Goal: Task Accomplishment & Management: Manage account settings

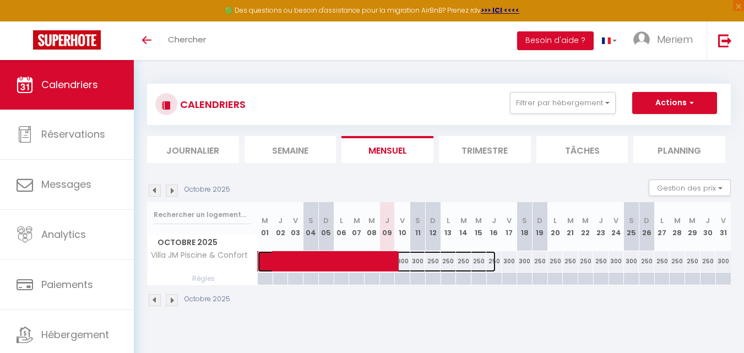
click at [406, 263] on span at bounding box center [382, 261] width 228 height 21
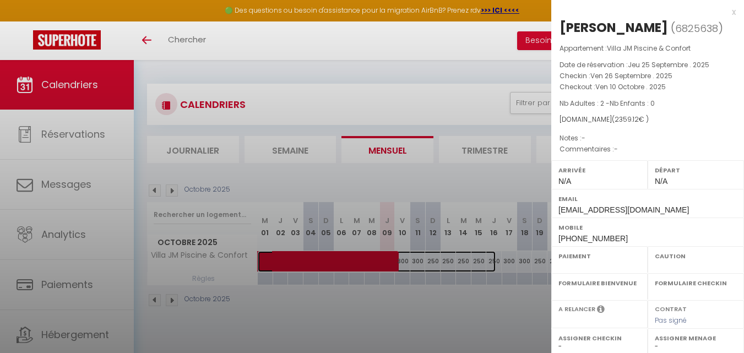
select select "OK"
select select "0"
select select "1"
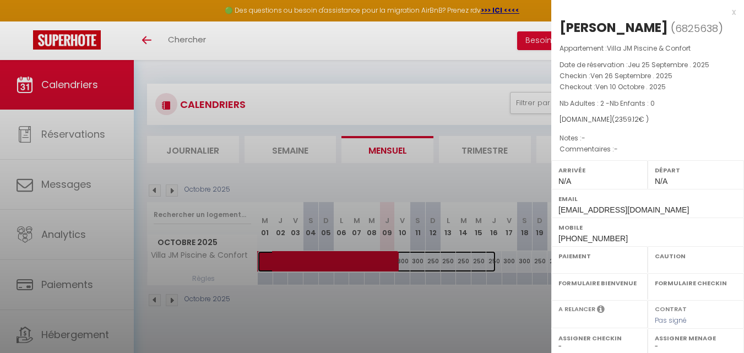
select select
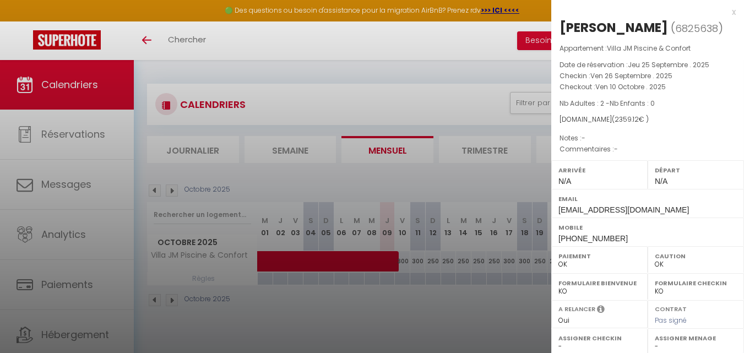
click at [406, 263] on div at bounding box center [372, 176] width 744 height 353
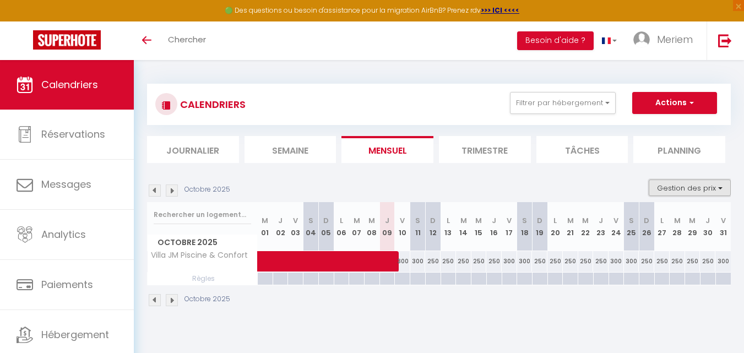
click at [666, 187] on button "Gestion des prix" at bounding box center [690, 188] width 82 height 17
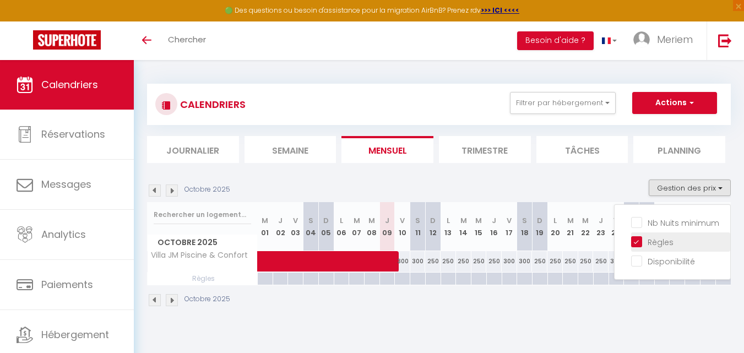
click at [637, 239] on input "Règles" at bounding box center [680, 241] width 99 height 11
checkbox input "false"
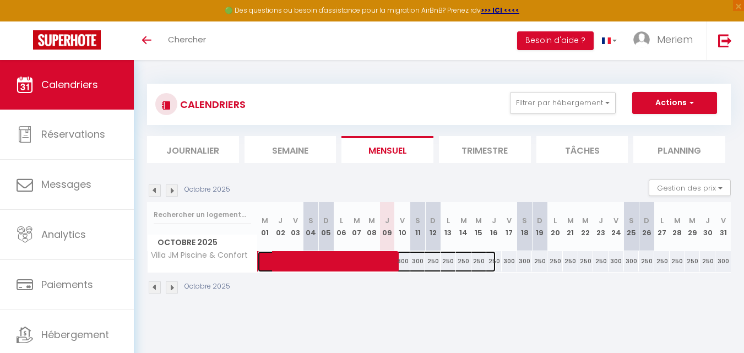
click at [479, 263] on span at bounding box center [382, 261] width 228 height 21
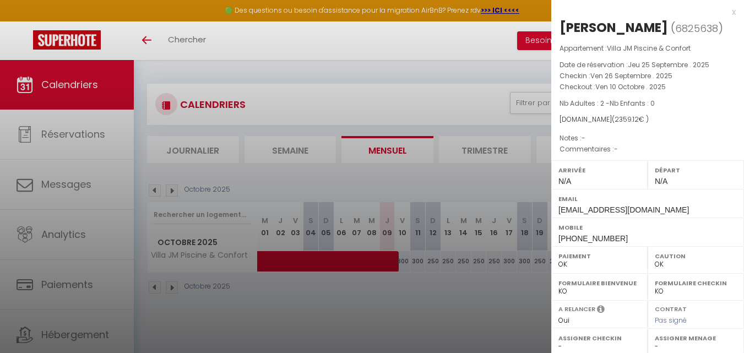
click at [440, 263] on div at bounding box center [372, 176] width 744 height 353
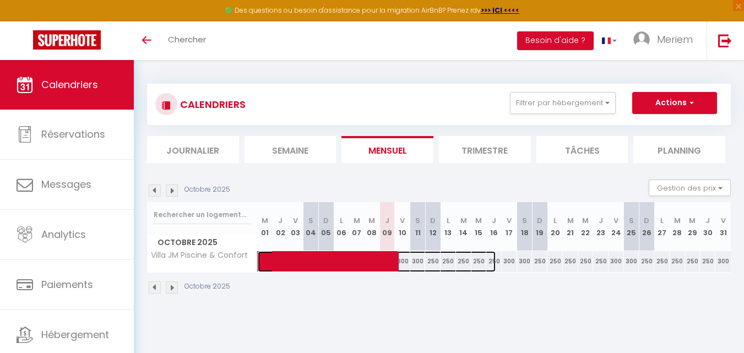
click at [440, 263] on span at bounding box center [382, 261] width 228 height 21
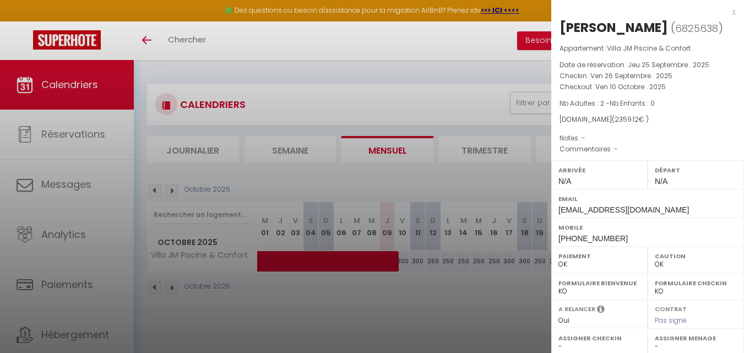
click at [428, 261] on div at bounding box center [372, 176] width 744 height 353
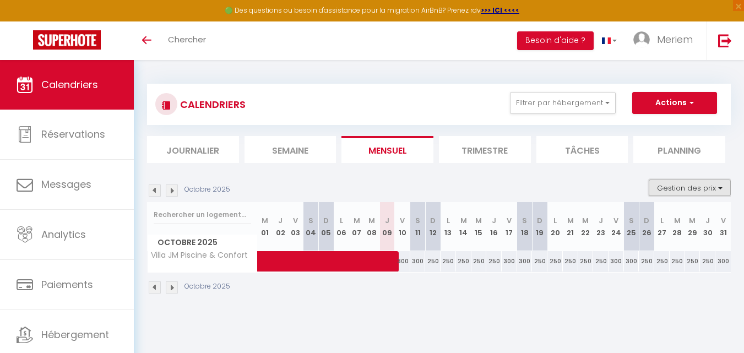
click at [657, 184] on button "Gestion des prix" at bounding box center [690, 188] width 82 height 17
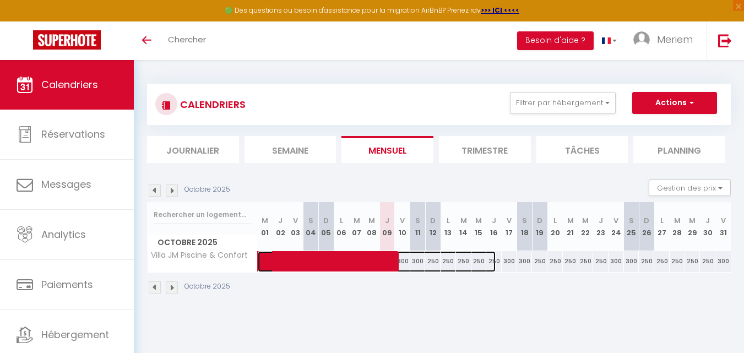
click at [452, 266] on span at bounding box center [382, 261] width 228 height 21
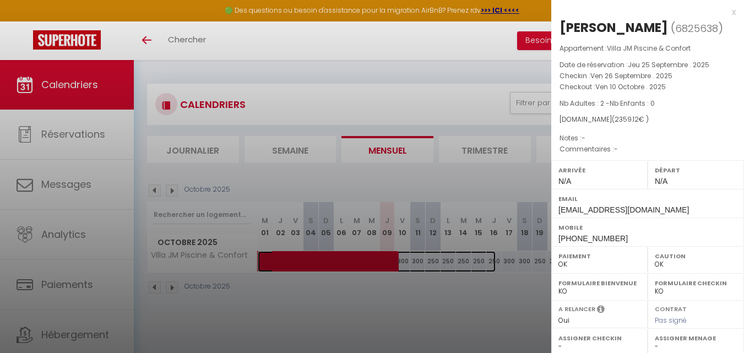
scroll to position [160, 0]
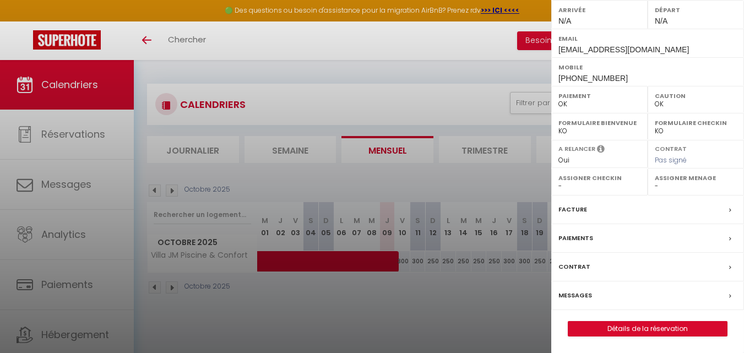
click at [410, 304] on div at bounding box center [372, 176] width 744 height 353
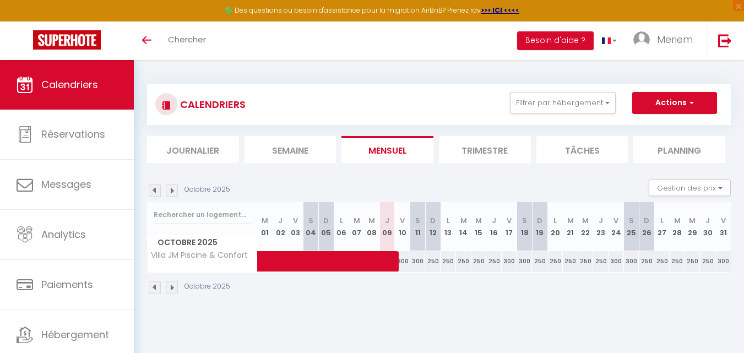
click at [213, 150] on li "Journalier" at bounding box center [193, 149] width 92 height 27
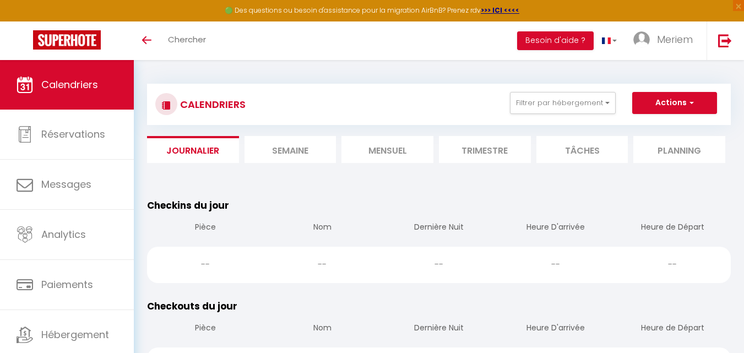
click at [388, 155] on li "Mensuel" at bounding box center [388, 149] width 92 height 27
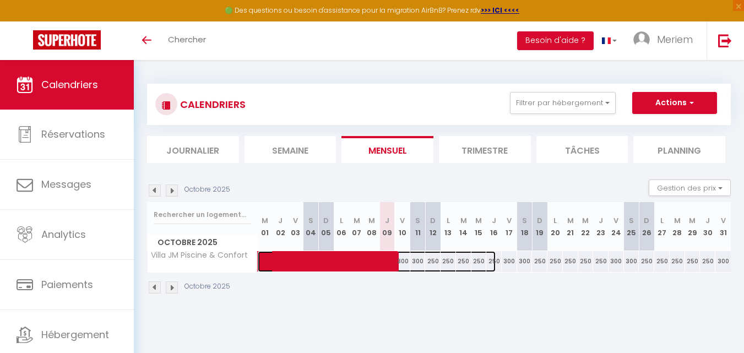
click at [450, 263] on span at bounding box center [382, 261] width 228 height 21
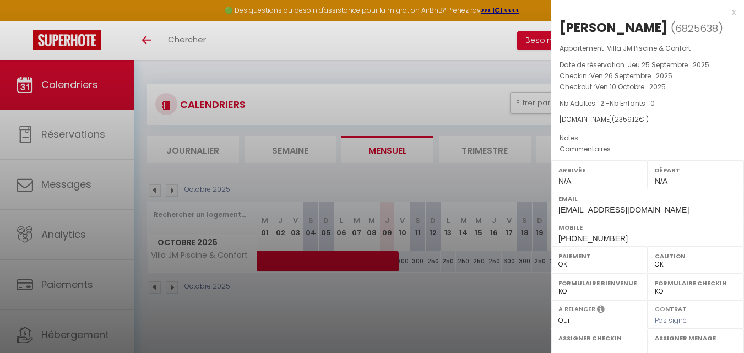
click at [452, 261] on div at bounding box center [372, 176] width 744 height 353
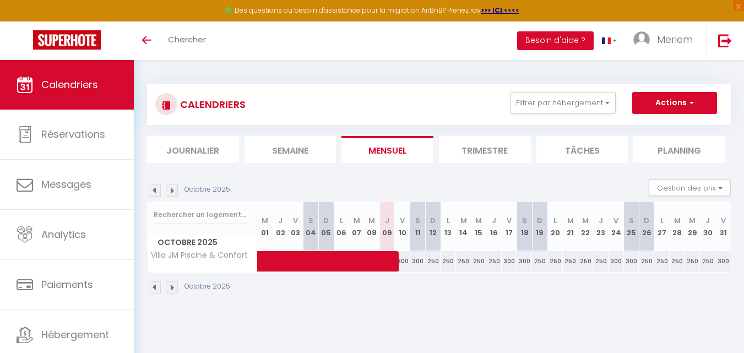
click at [570, 265] on div "250" at bounding box center [570, 261] width 15 height 20
type input "250"
type input "[DATE]"
type input "Mer 22 Octobre 2025"
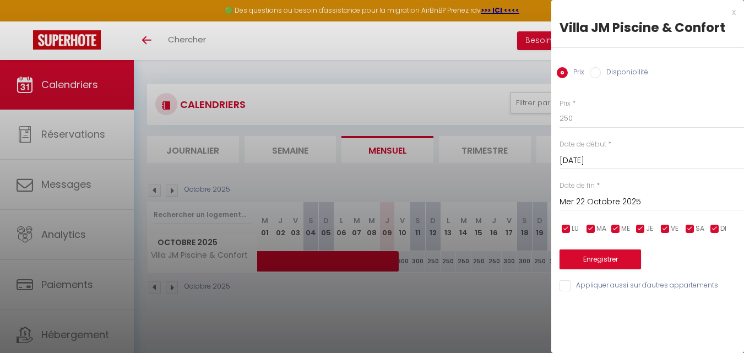
click at [594, 159] on input "[DATE]" at bounding box center [652, 161] width 185 height 14
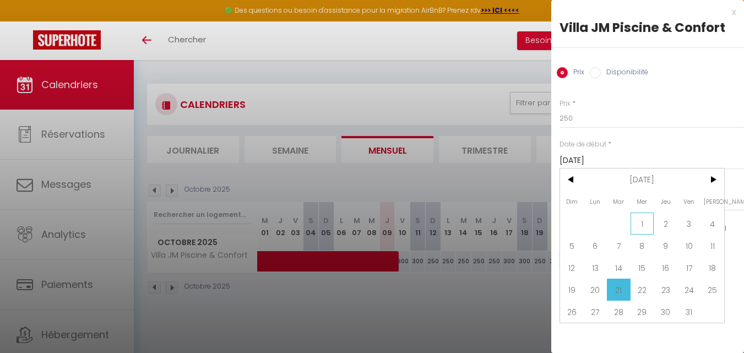
click at [644, 218] on span "1" at bounding box center [643, 224] width 24 height 22
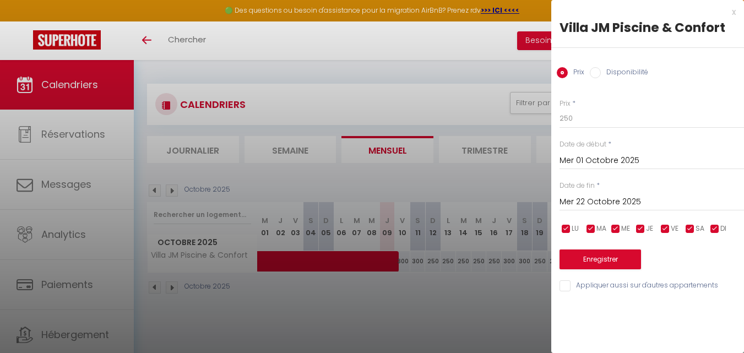
click at [600, 154] on input "Mer 01 Octobre 2025" at bounding box center [652, 161] width 185 height 14
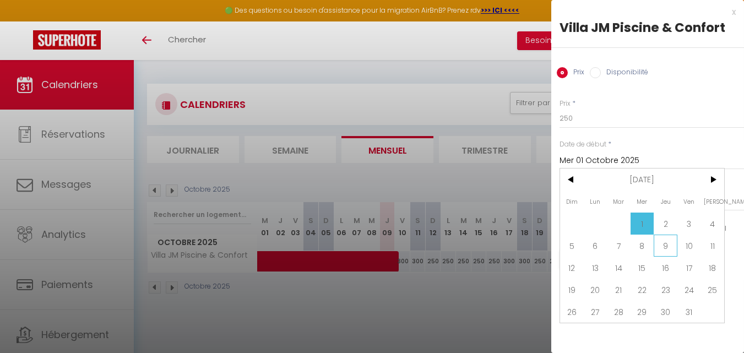
click at [660, 244] on span "9" at bounding box center [666, 246] width 24 height 22
type input "Jeu 09 Octobre 2025"
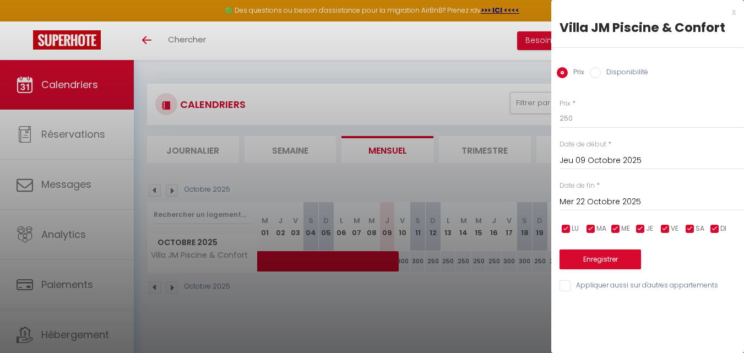
click at [605, 199] on input "Mer 22 Octobre 2025" at bounding box center [652, 202] width 185 height 14
click at [588, 203] on input "Mer 22 Octobre 2025" at bounding box center [652, 202] width 185 height 14
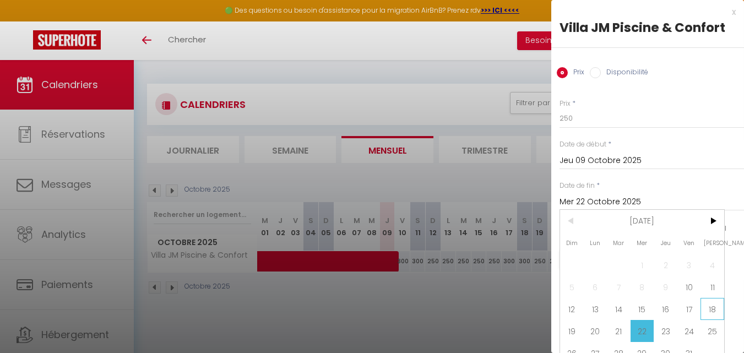
click at [705, 307] on span "18" at bounding box center [713, 309] width 24 height 22
type input "[DATE]"
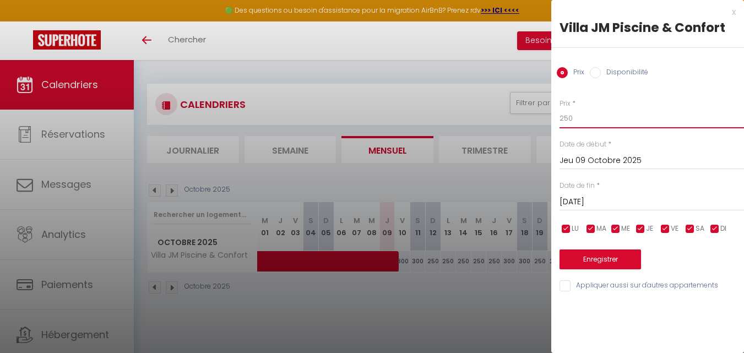
click at [569, 119] on input "250" at bounding box center [652, 119] width 185 height 20
type input "150"
click at [574, 257] on button "Enregistrer" at bounding box center [601, 260] width 82 height 20
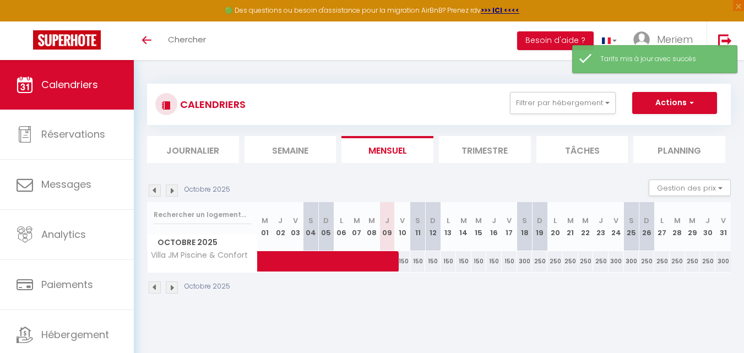
click at [525, 262] on div "300" at bounding box center [524, 261] width 15 height 20
type input "300"
type input "[DATE]"
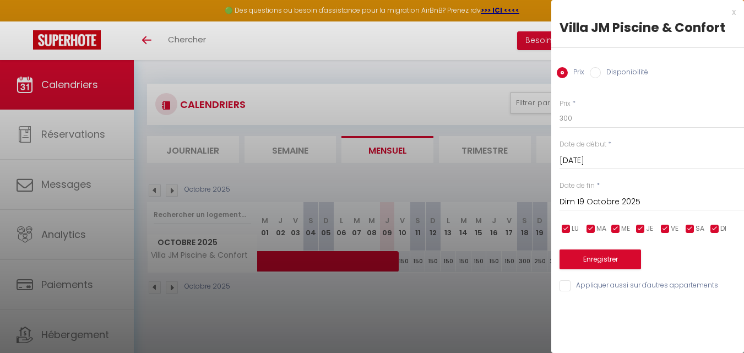
click at [576, 204] on input "Dim 19 Octobre 2025" at bounding box center [652, 202] width 185 height 14
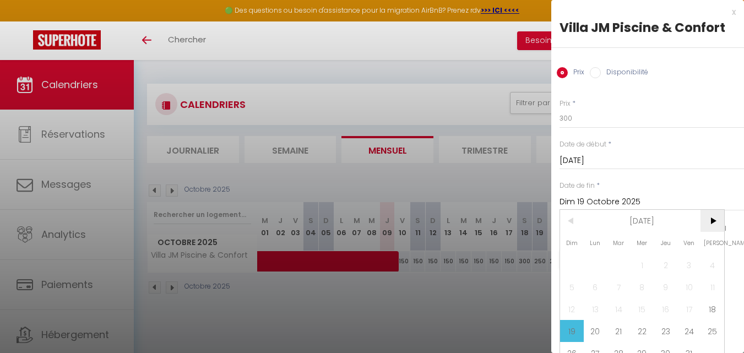
click at [717, 221] on span ">" at bounding box center [713, 221] width 24 height 22
click at [574, 222] on span "<" at bounding box center [572, 221] width 24 height 22
click at [577, 286] on span "2" at bounding box center [572, 287] width 24 height 22
type input "Dim 02 Novembre 2025"
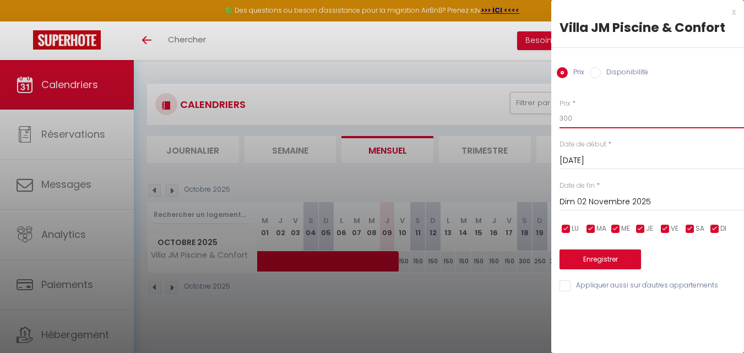
click at [578, 124] on input "300" at bounding box center [652, 119] width 185 height 20
type input "160"
click at [581, 255] on button "Enregistrer" at bounding box center [601, 260] width 82 height 20
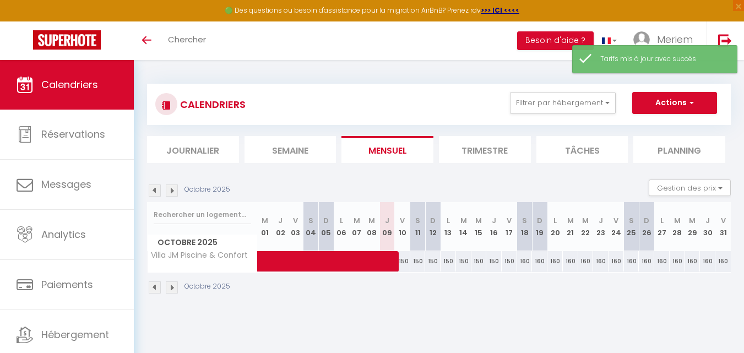
click at [172, 286] on img at bounding box center [172, 288] width 12 height 12
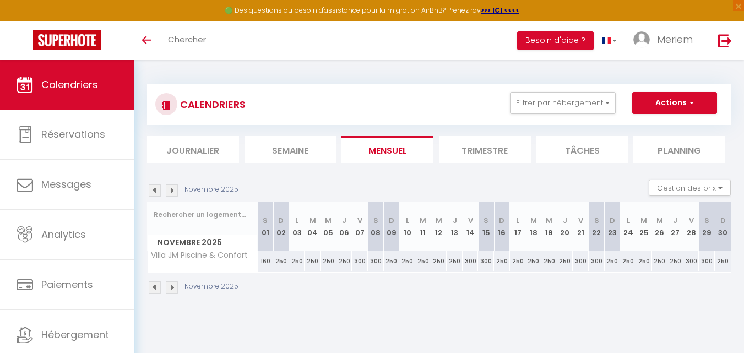
click at [277, 262] on div "250" at bounding box center [281, 261] width 16 height 20
type input "250"
type input "Dim 02 Novembre 2025"
type input "Lun 03 Novembre 2025"
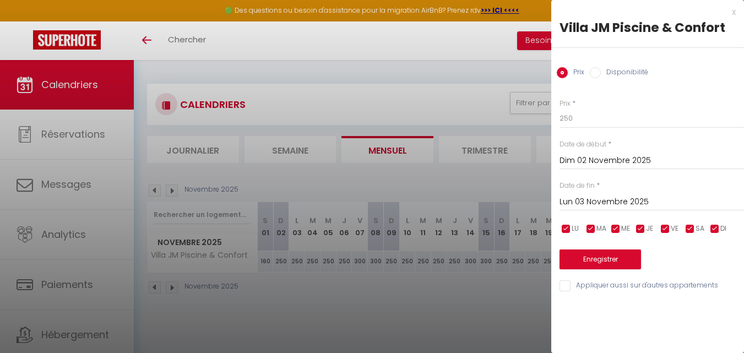
click at [366, 328] on div at bounding box center [372, 176] width 744 height 353
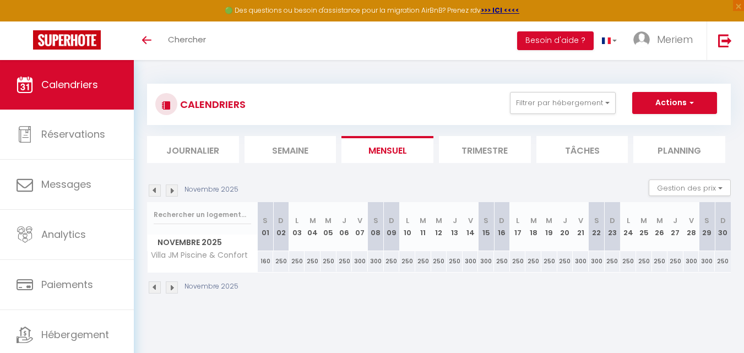
click at [282, 262] on div "250" at bounding box center [281, 261] width 16 height 20
type input "250"
type input "Dim 02 Novembre 2025"
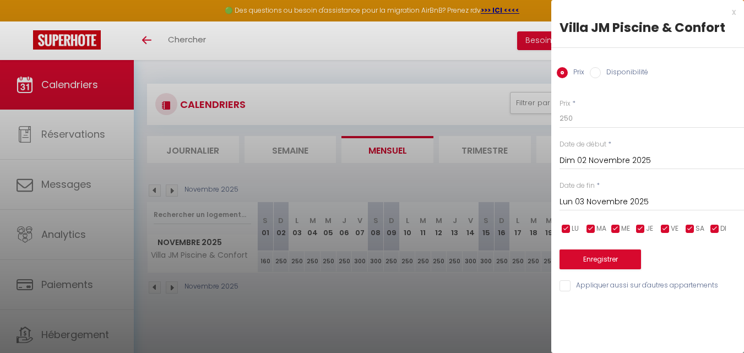
click at [574, 203] on input "Lun 03 Novembre 2025" at bounding box center [652, 202] width 185 height 14
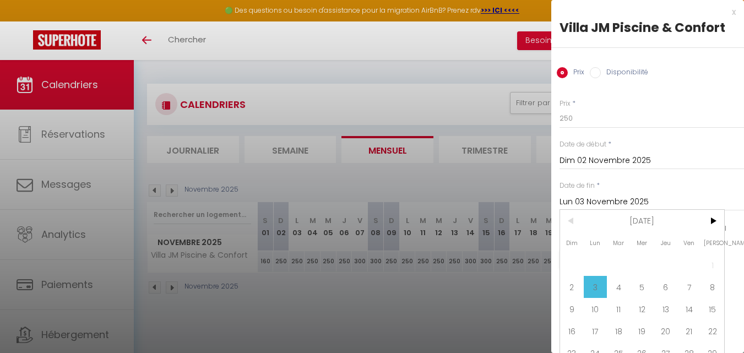
scroll to position [42, 0]
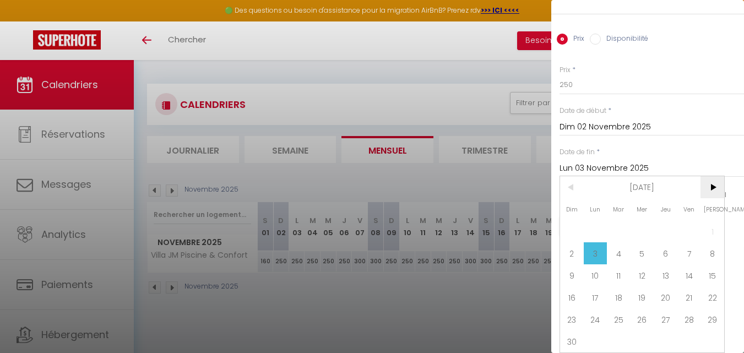
click at [717, 176] on span ">" at bounding box center [713, 187] width 24 height 22
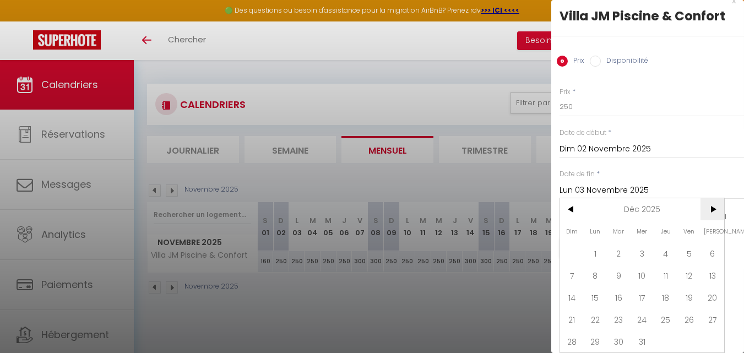
scroll to position [20, 0]
click at [675, 288] on span "18" at bounding box center [666, 297] width 24 height 22
type input "Jeu 18 Décembre 2025"
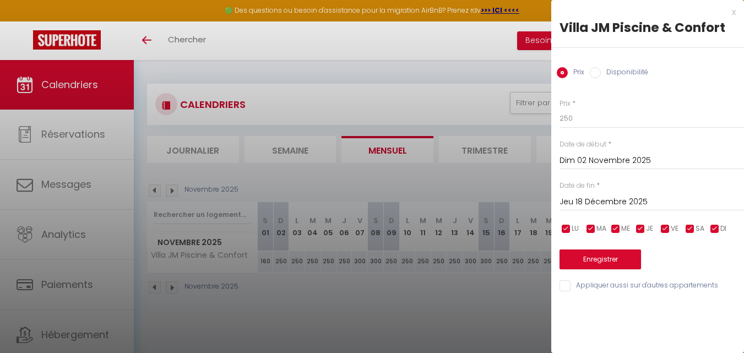
scroll to position [0, 0]
click at [570, 118] on input "250" at bounding box center [652, 119] width 185 height 20
type input "150"
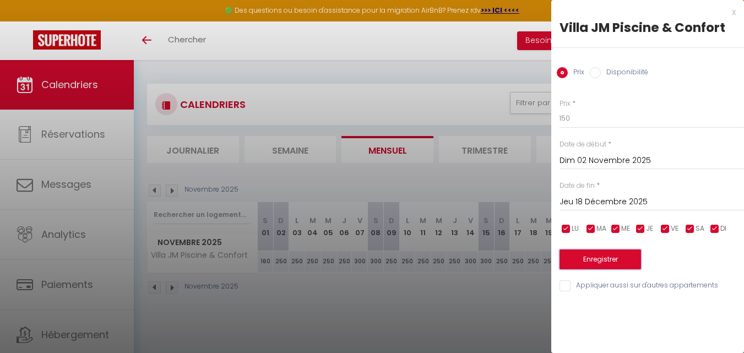
click at [580, 259] on button "Enregistrer" at bounding box center [601, 260] width 82 height 20
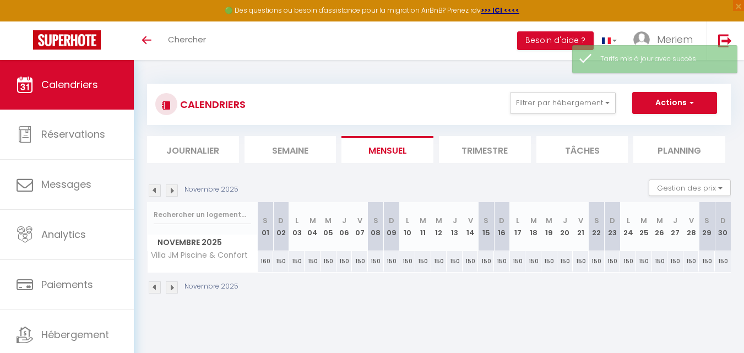
click at [170, 289] on img at bounding box center [172, 288] width 12 height 12
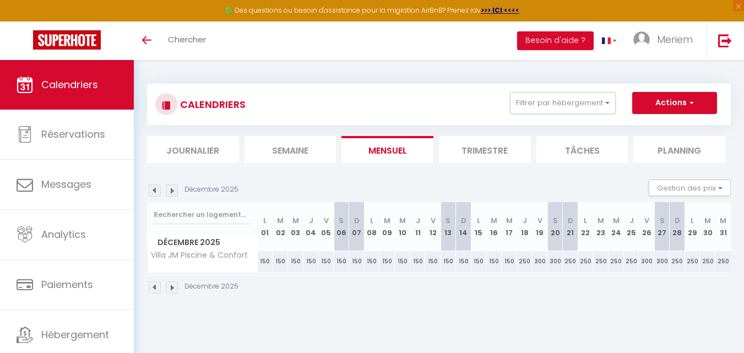
click at [522, 263] on div "250" at bounding box center [524, 261] width 15 height 20
type input "250"
type input "Jeu 18 Décembre 2025"
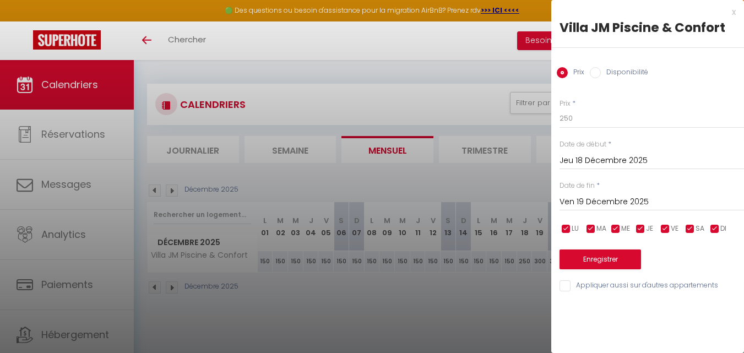
click at [583, 200] on input "Ven 19 Décembre 2025" at bounding box center [652, 202] width 185 height 14
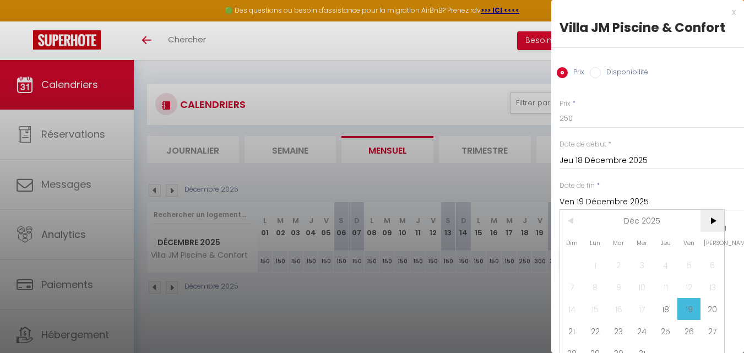
click at [713, 221] on span ">" at bounding box center [713, 221] width 24 height 22
click at [709, 260] on span "3" at bounding box center [713, 265] width 24 height 22
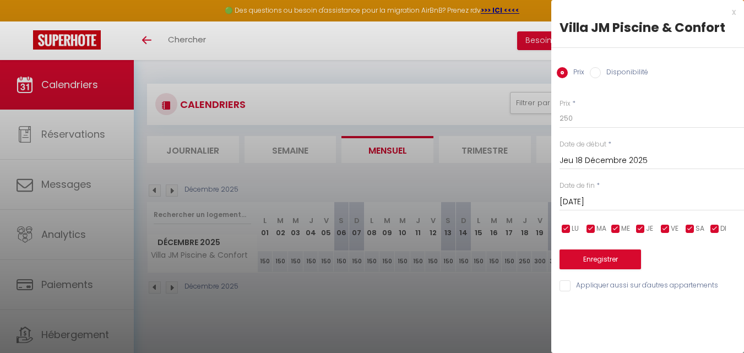
click at [642, 197] on input "[DATE]" at bounding box center [652, 202] width 185 height 14
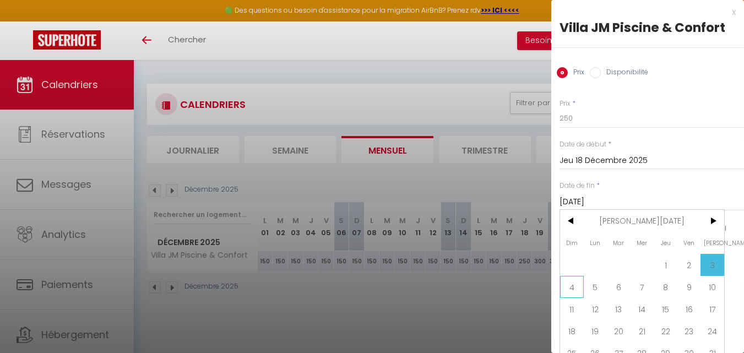
click at [574, 292] on span "4" at bounding box center [572, 287] width 24 height 22
type input "Dim 04 Janvier 2026"
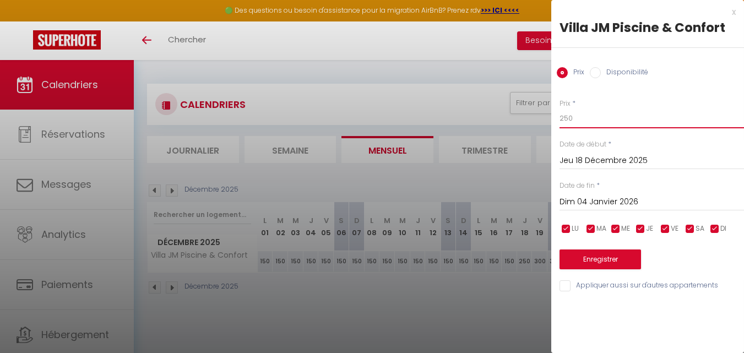
click at [574, 120] on input "250" at bounding box center [652, 119] width 185 height 20
type input "170"
click at [580, 262] on button "Enregistrer" at bounding box center [601, 260] width 82 height 20
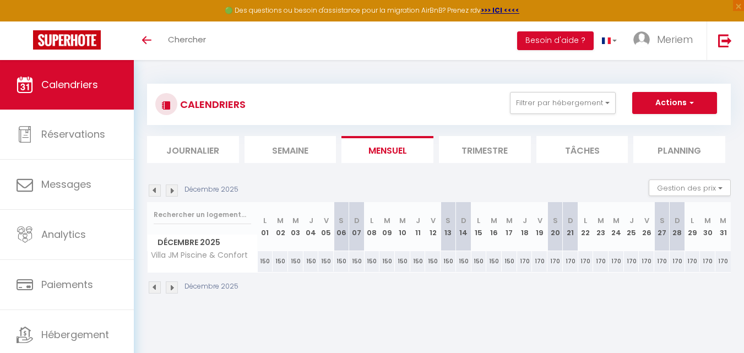
click at [174, 285] on img at bounding box center [172, 288] width 12 height 12
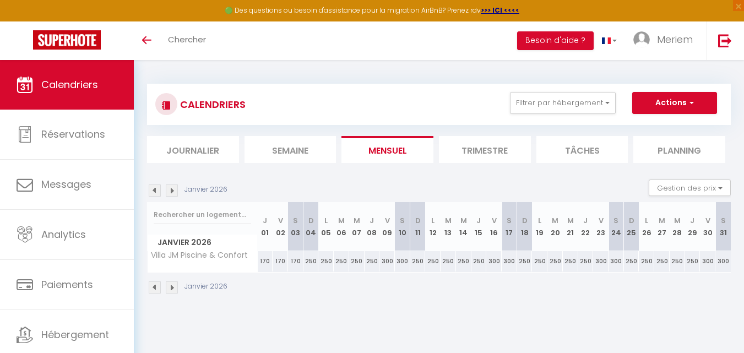
click at [313, 260] on div "250" at bounding box center [311, 261] width 15 height 20
type input "250"
type input "Dim 04 Janvier 2026"
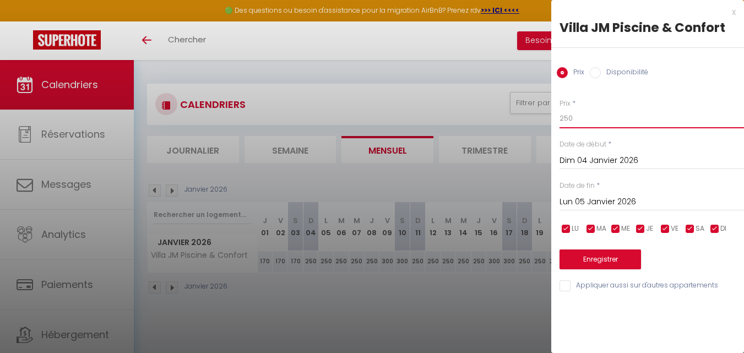
click at [571, 118] on input "250" at bounding box center [652, 119] width 185 height 20
click at [597, 201] on input "Lun 05 Janvier 2026" at bounding box center [652, 202] width 185 height 14
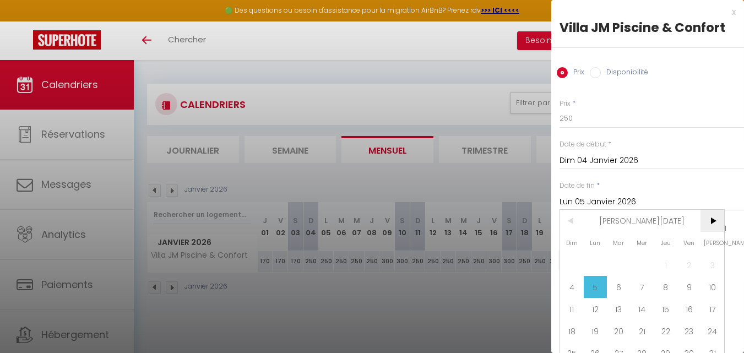
click at [709, 219] on span ">" at bounding box center [713, 221] width 24 height 22
click at [708, 261] on span "7" at bounding box center [713, 265] width 24 height 22
type input "[DATE]"
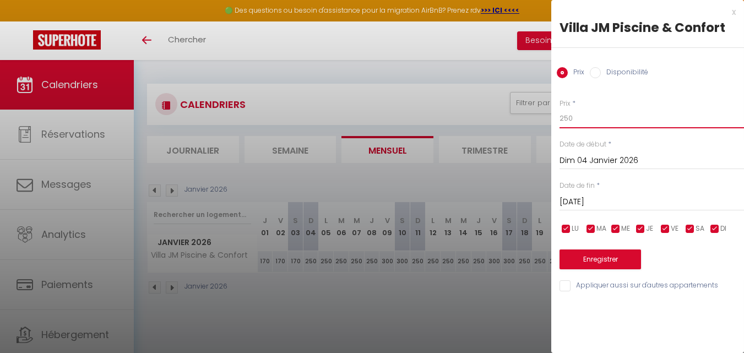
click at [567, 121] on input "250" at bounding box center [652, 119] width 185 height 20
type input "145"
click at [589, 265] on button "Enregistrer" at bounding box center [601, 260] width 82 height 20
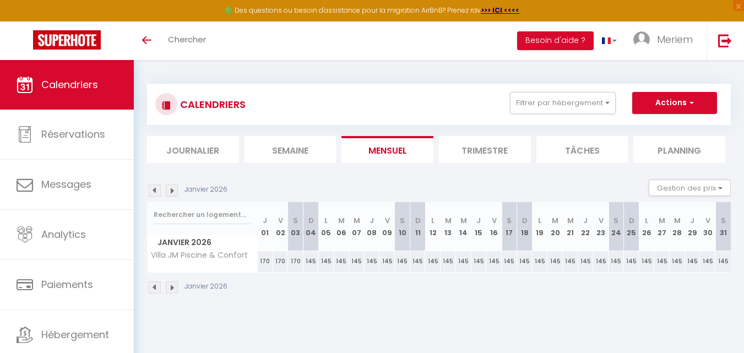
click at [174, 288] on img at bounding box center [172, 288] width 12 height 12
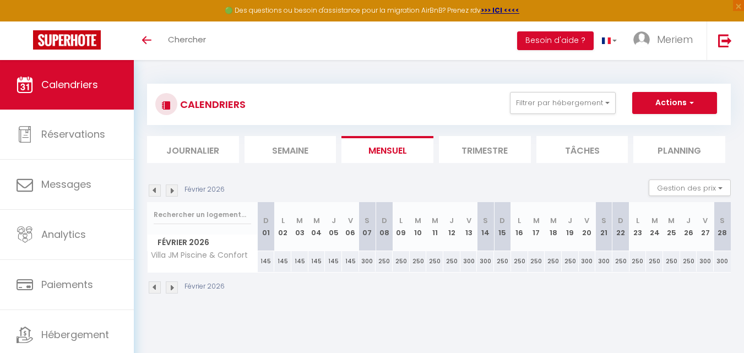
click at [366, 263] on div "300" at bounding box center [367, 261] width 17 height 20
type input "300"
type input "[DATE]"
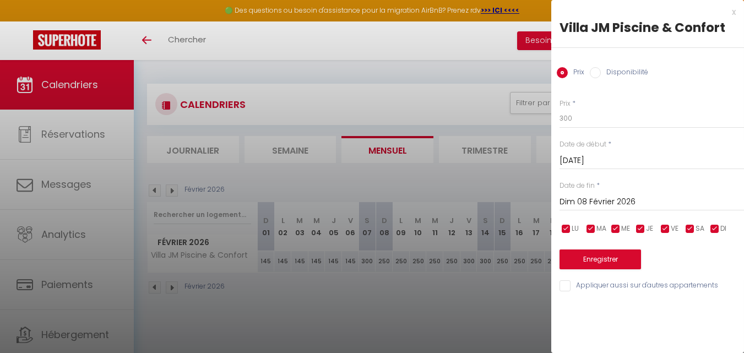
click at [583, 198] on input "Dim 08 Février 2026" at bounding box center [652, 202] width 185 height 14
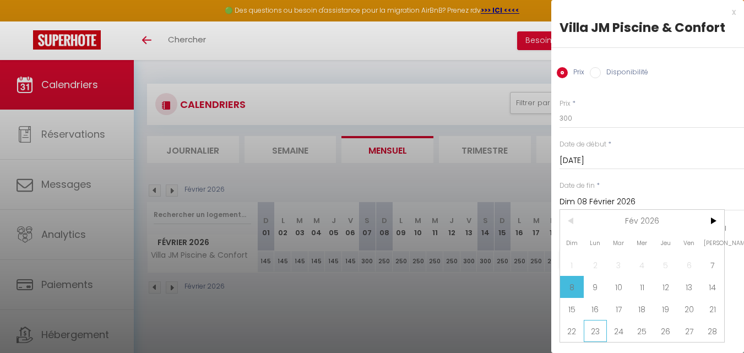
click at [602, 325] on span "23" at bounding box center [596, 331] width 24 height 22
type input "Lun 23 Février 2026"
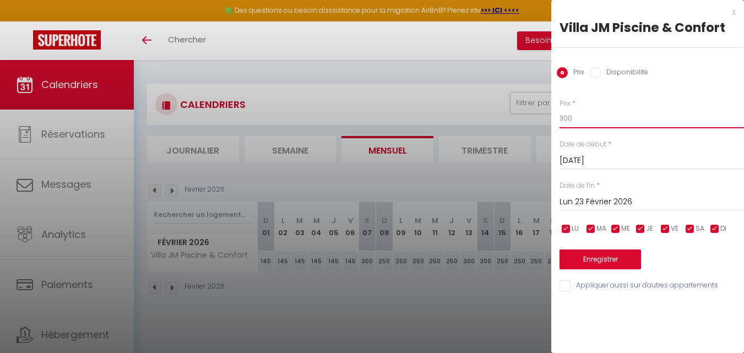
click at [570, 118] on input "300" at bounding box center [652, 119] width 185 height 20
type input "165"
click at [593, 254] on button "Enregistrer" at bounding box center [601, 260] width 82 height 20
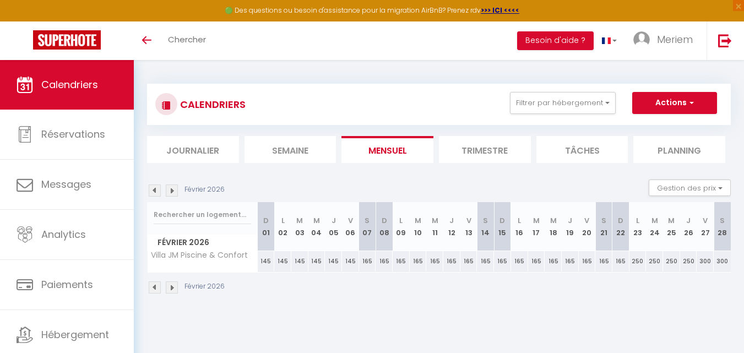
click at [634, 265] on div "250" at bounding box center [638, 261] width 17 height 20
type input "250"
type input "Lun 23 Février 2026"
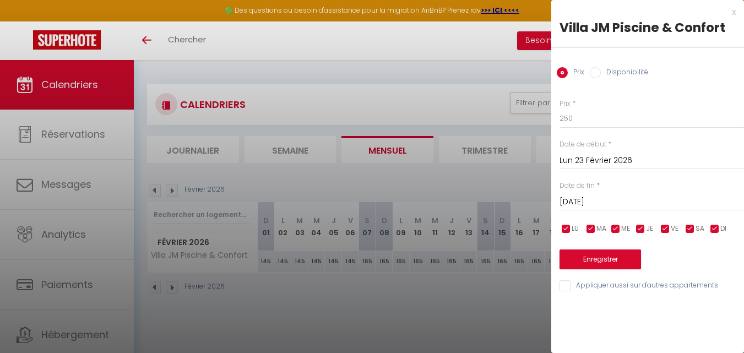
click at [599, 156] on input "Lun 23 Février 2026" at bounding box center [652, 161] width 185 height 14
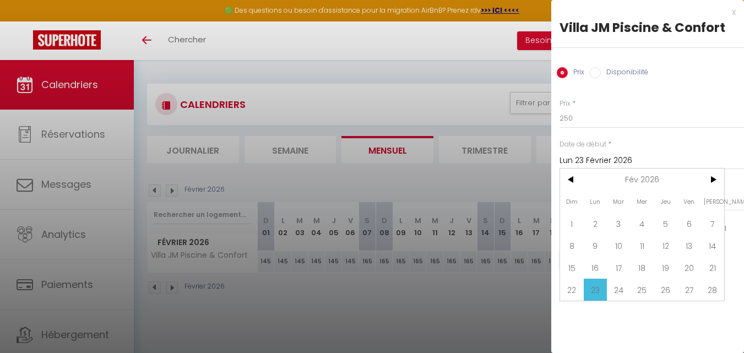
click at [599, 156] on input "Lun 23 Février 2026" at bounding box center [652, 161] width 185 height 14
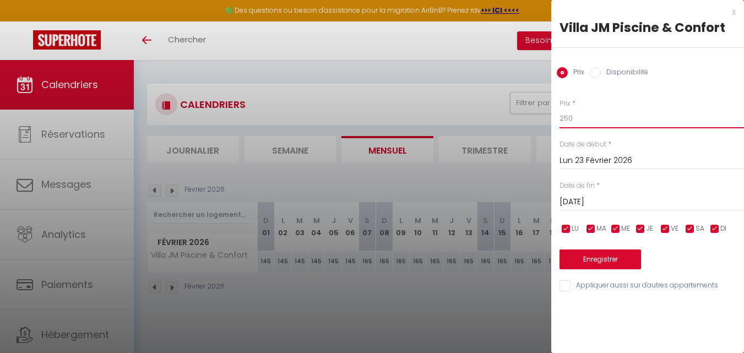
click at [570, 118] on input "250" at bounding box center [652, 119] width 185 height 20
click at [596, 197] on input "[DATE]" at bounding box center [652, 202] width 185 height 14
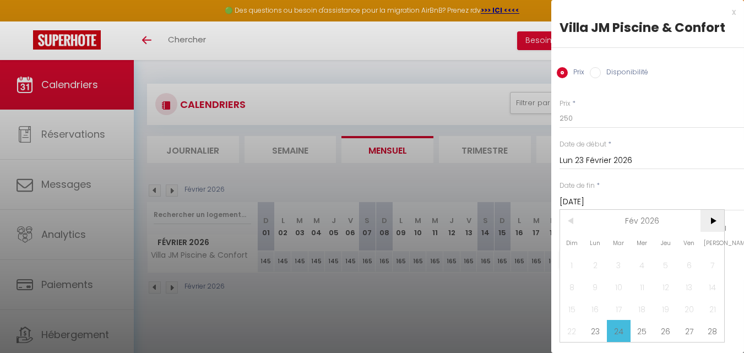
click at [710, 223] on span ">" at bounding box center [713, 221] width 24 height 22
click at [600, 261] on span "2" at bounding box center [596, 265] width 24 height 22
type input "Lun 02 Mars 2026"
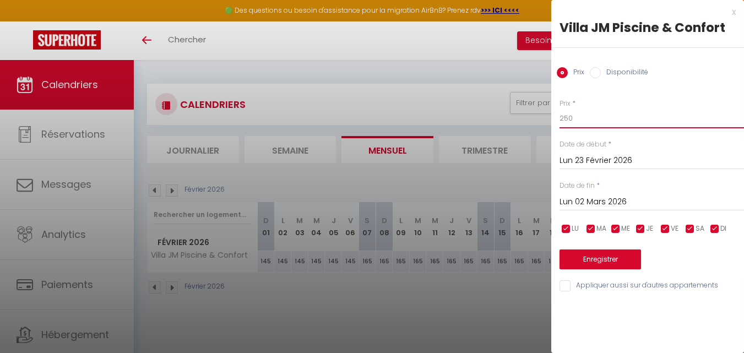
click at [580, 119] on input "250" at bounding box center [652, 119] width 185 height 20
type input "150"
click at [597, 260] on button "Enregistrer" at bounding box center [601, 260] width 82 height 20
